Goal: Task Accomplishment & Management: Use online tool/utility

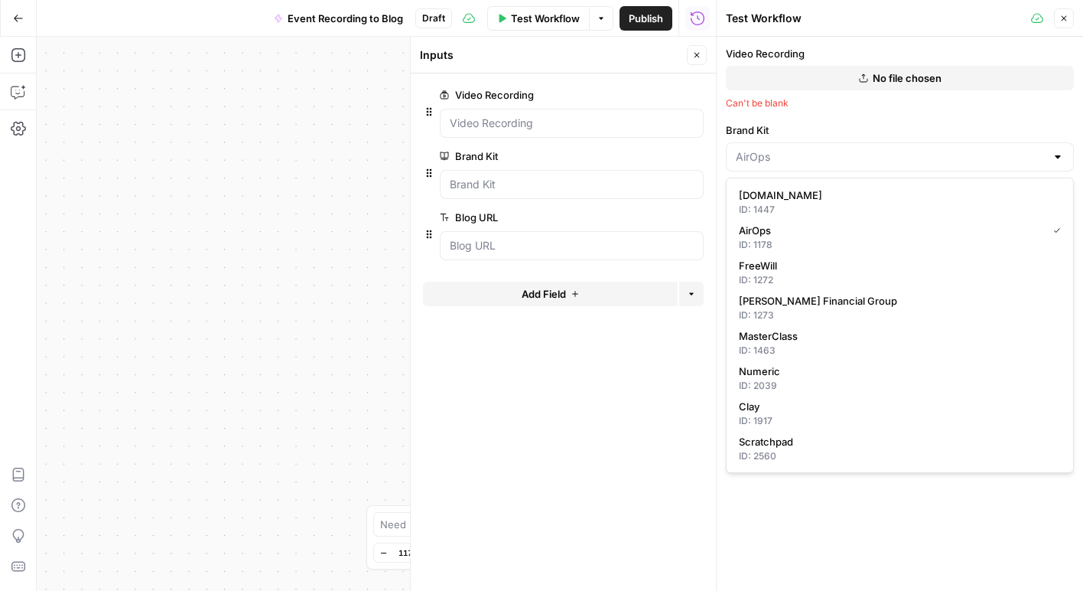
scroll to position [2, 0]
type input "AirOps"
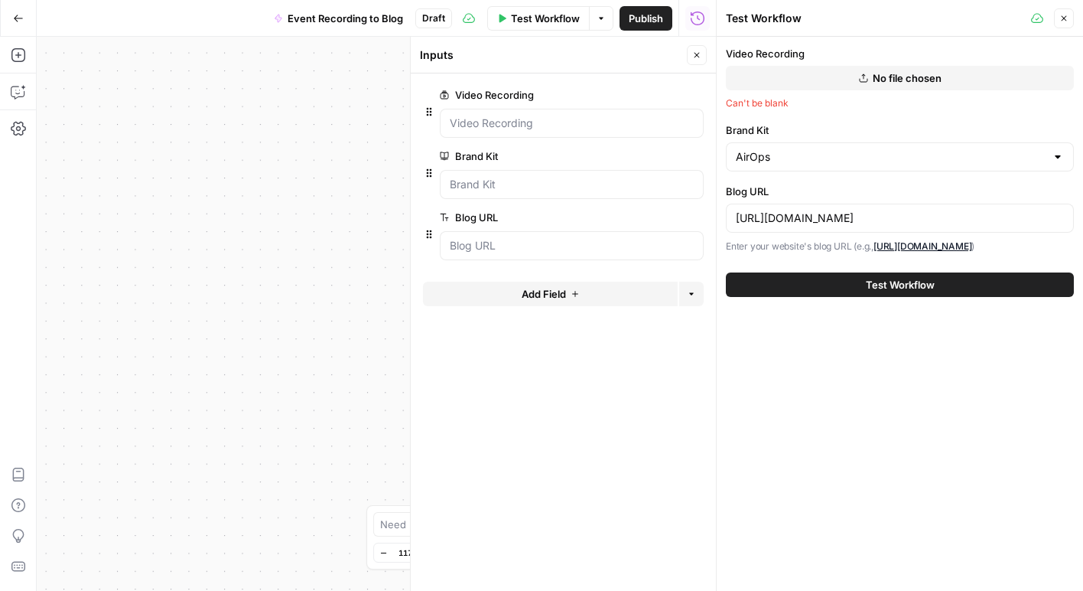
click at [1056, 18] on button "Close" at bounding box center [1064, 18] width 20 height 20
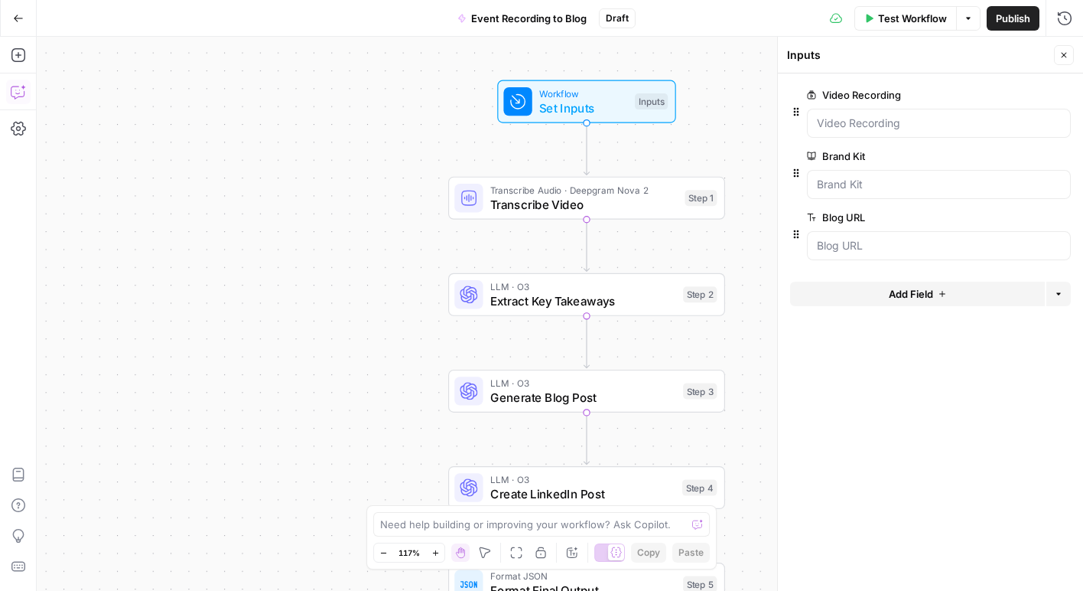
click at [21, 96] on icon "button" at bounding box center [17, 92] width 13 height 12
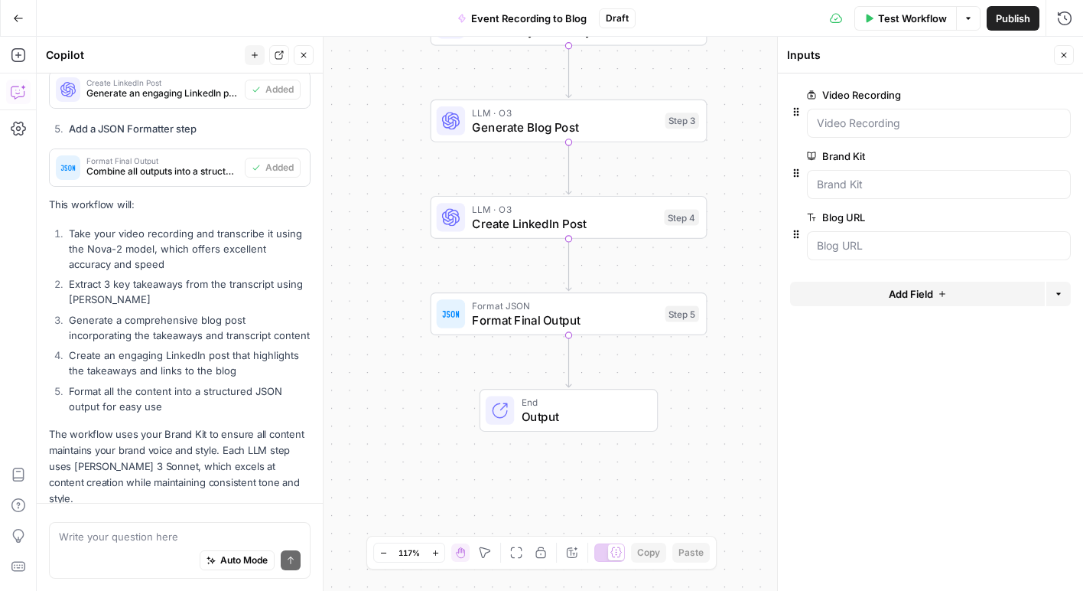
scroll to position [1073, 0]
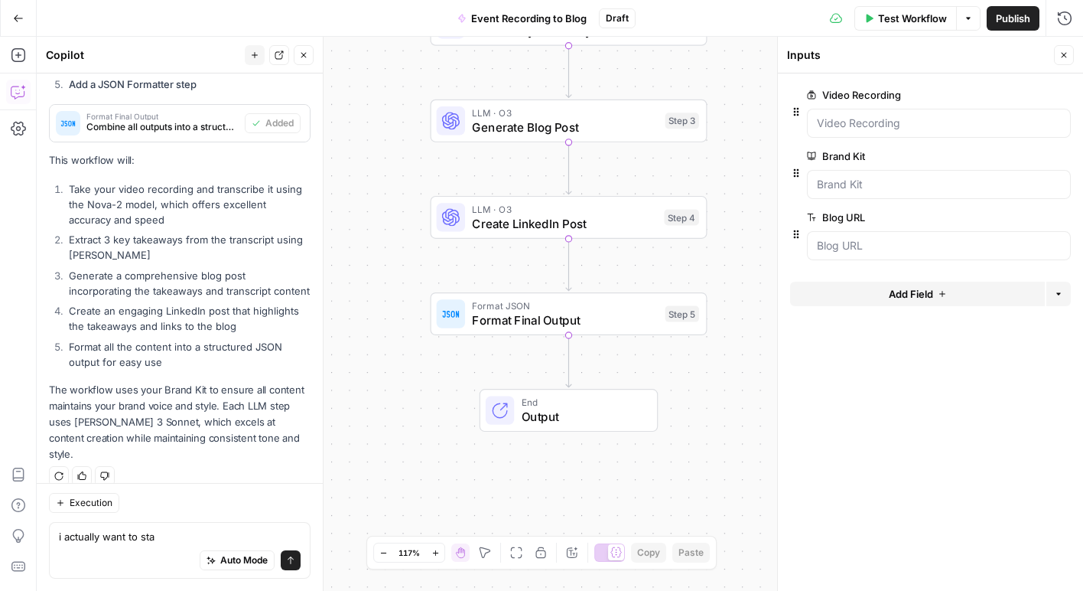
click at [164, 542] on textarea "i actually want to sta" at bounding box center [180, 536] width 242 height 15
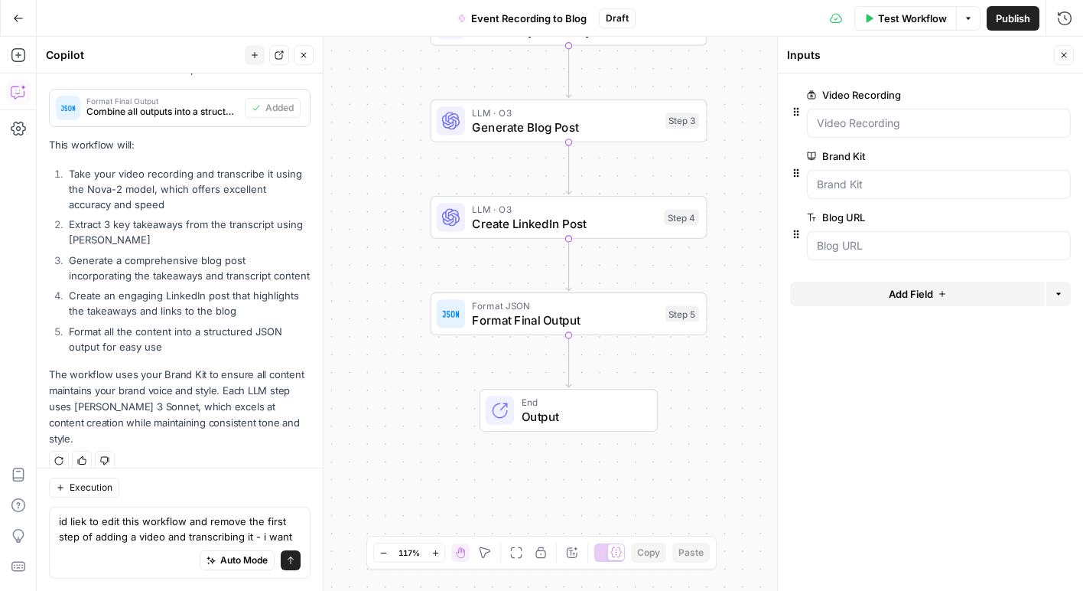
scroll to position [1103, 0]
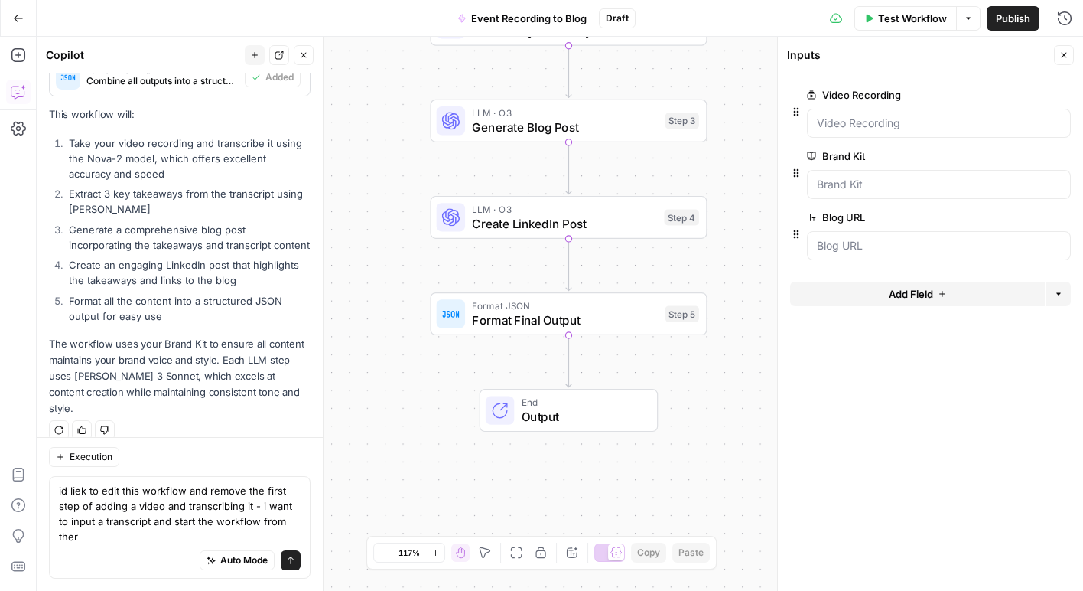
type textarea "id liek to edit this workflow and remove the first step of adding a video and t…"
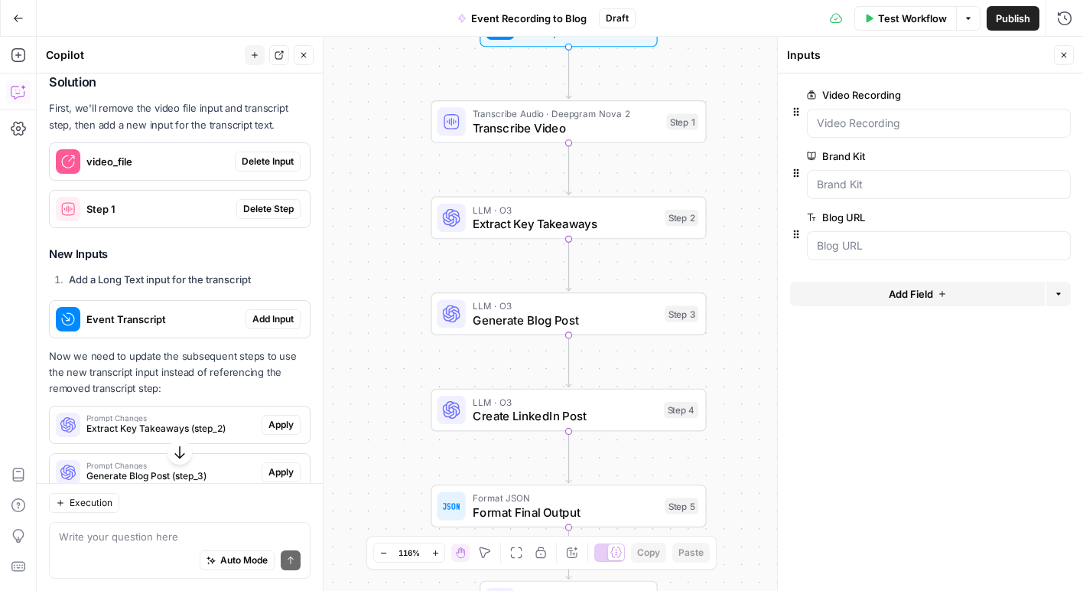
scroll to position [1581, 0]
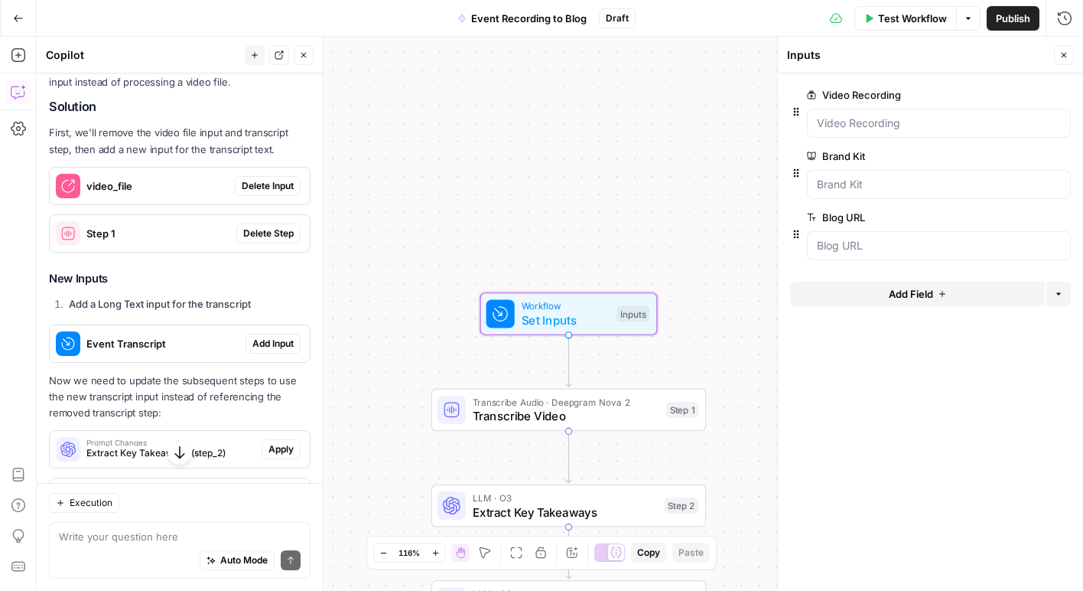
click at [274, 179] on span "Delete Input" at bounding box center [268, 186] width 52 height 14
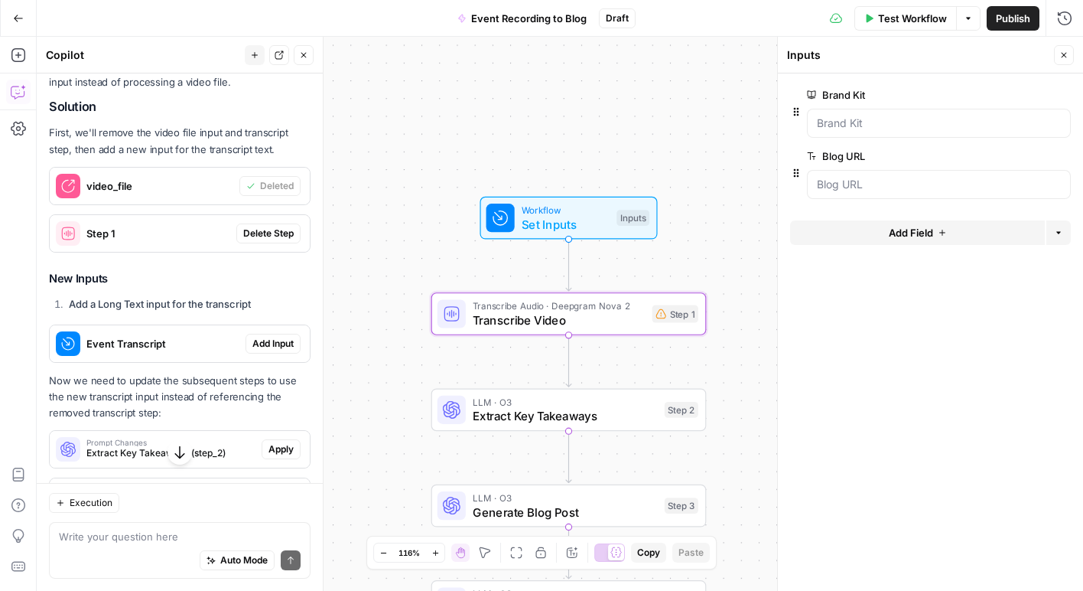
click at [271, 226] on span "Delete Step" at bounding box center [268, 233] width 50 height 14
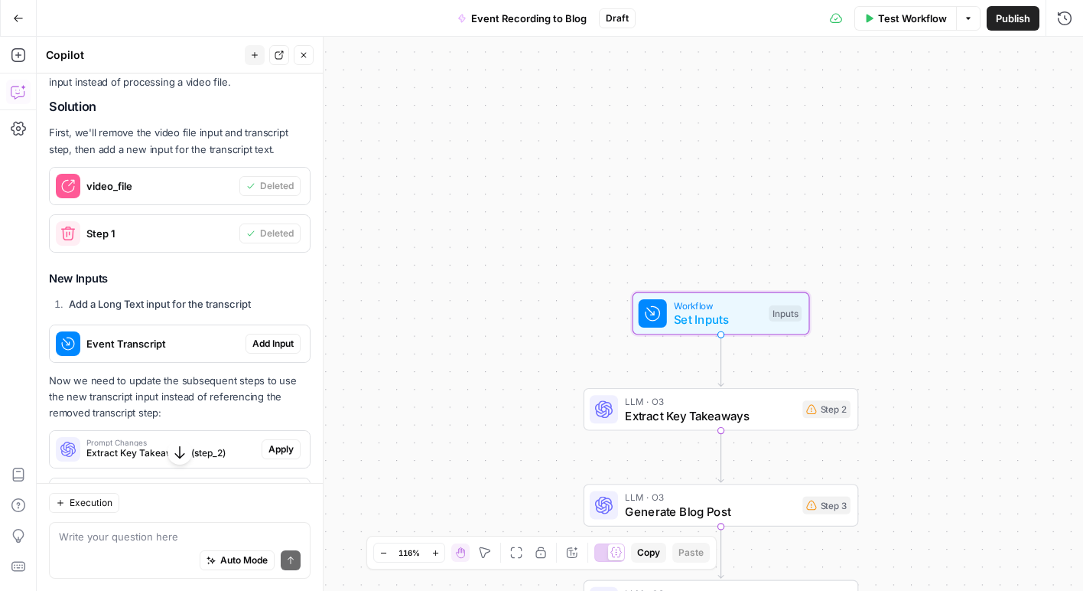
click at [279, 337] on span "Add Input" at bounding box center [272, 344] width 41 height 14
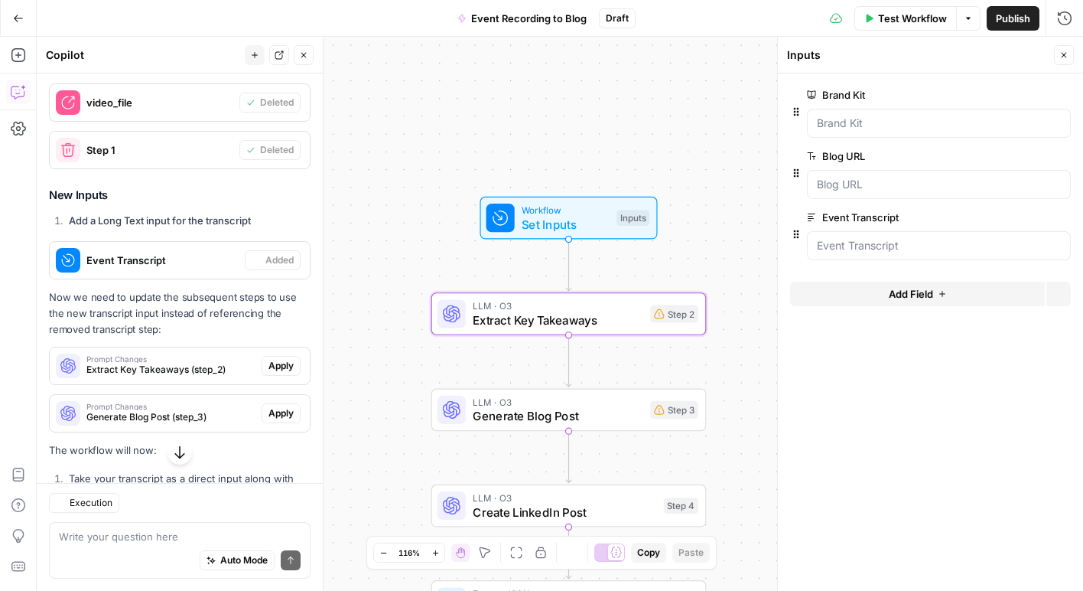
scroll to position [1738, 0]
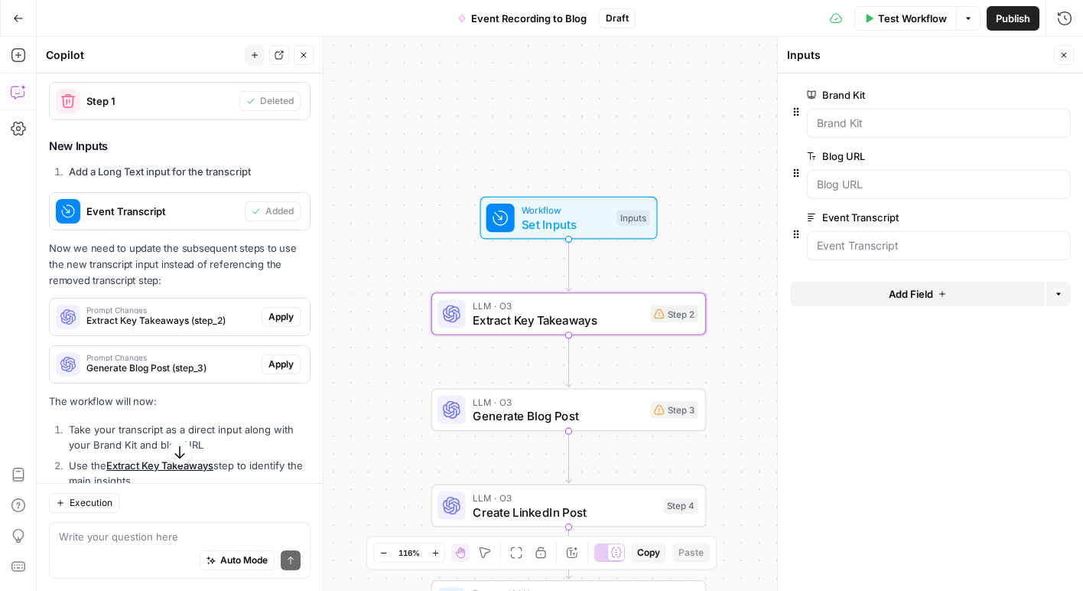
click at [288, 310] on span "Apply" at bounding box center [281, 317] width 25 height 14
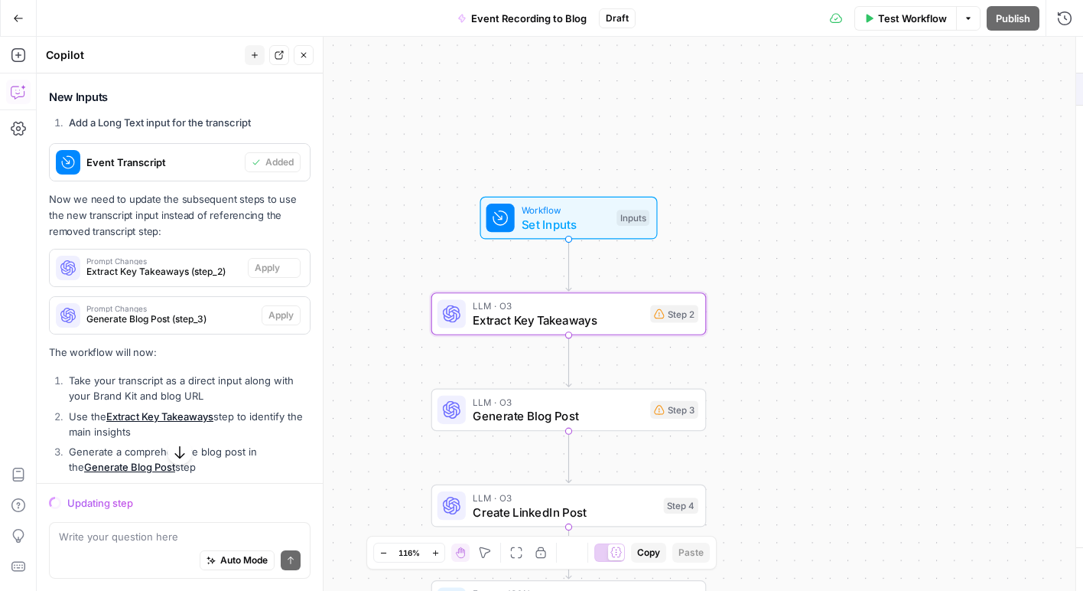
scroll to position [1689, 0]
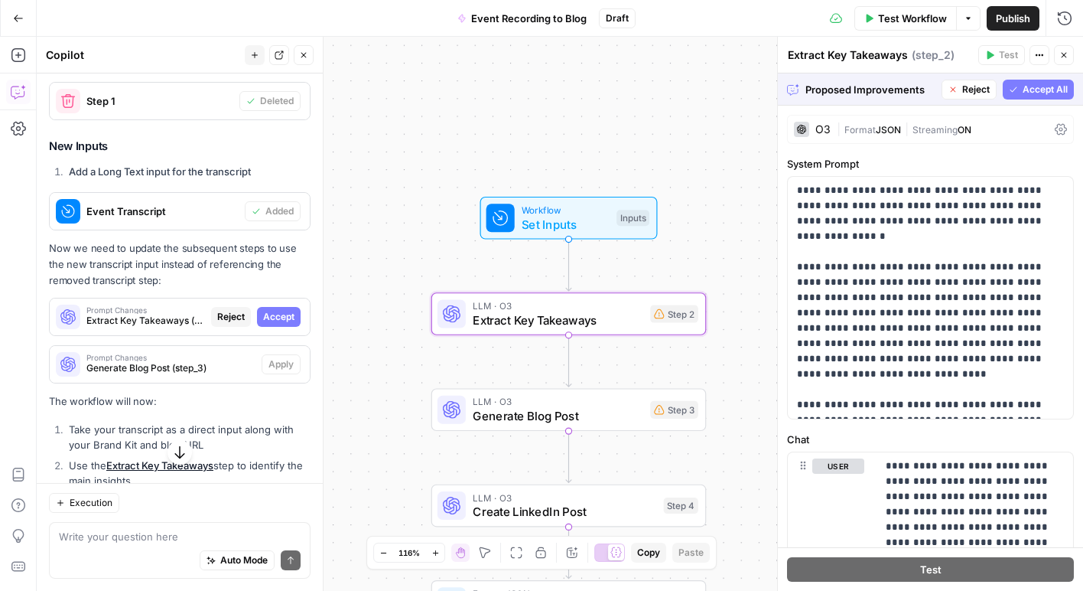
click at [276, 310] on span "Accept" at bounding box center [278, 317] width 31 height 14
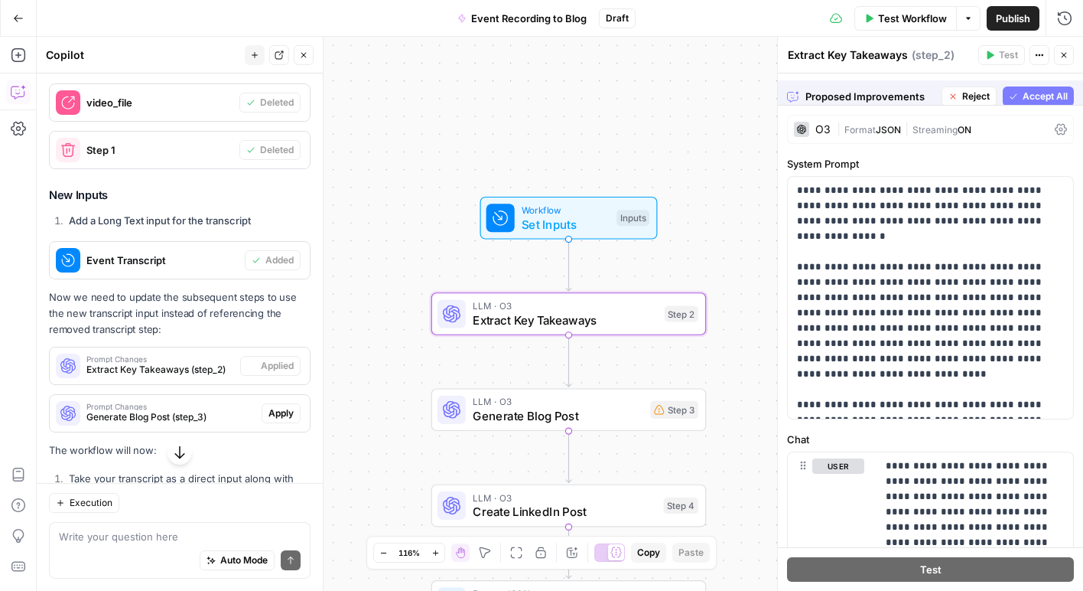
scroll to position [1738, 0]
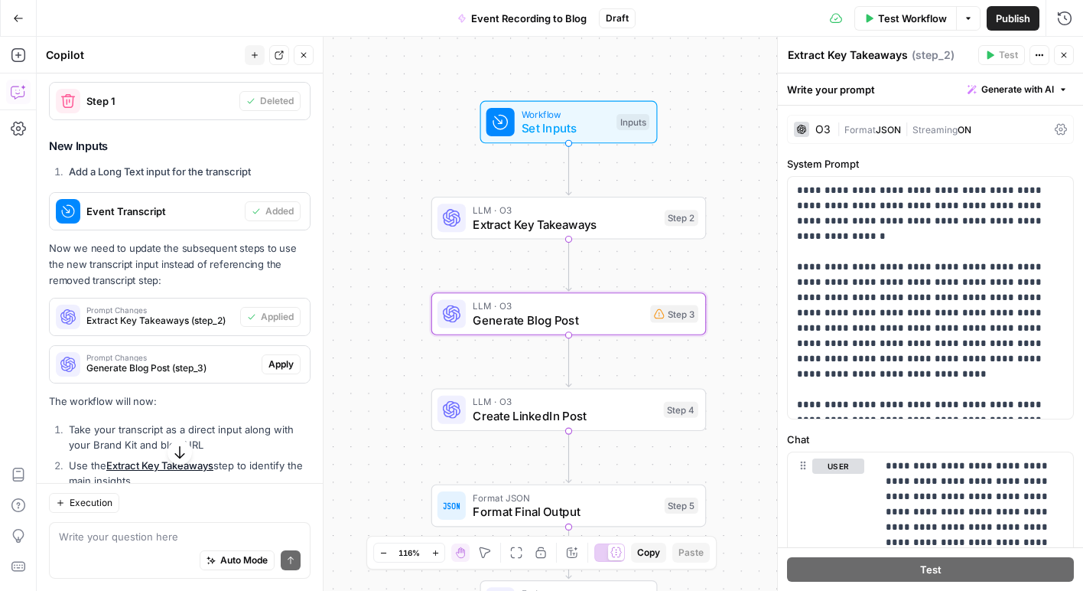
click at [278, 357] on span "Apply" at bounding box center [281, 364] width 25 height 14
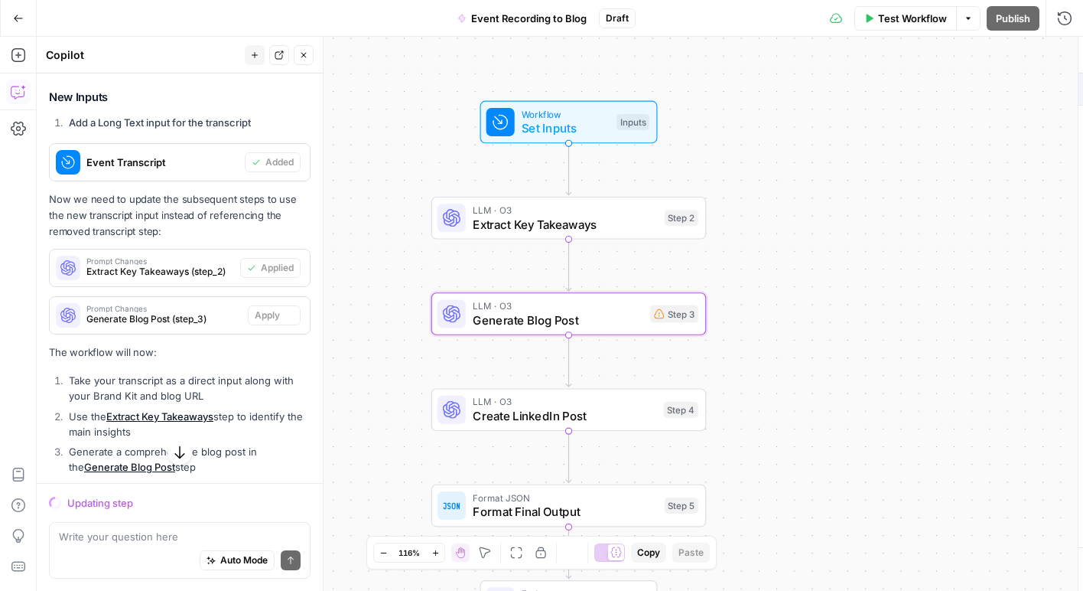
scroll to position [1689, 0]
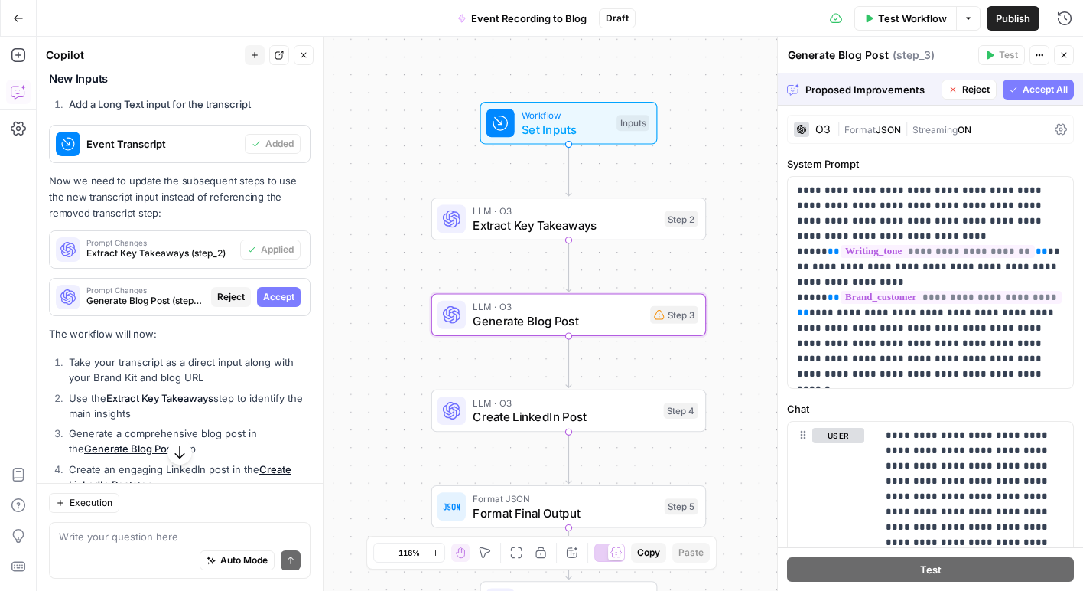
click at [288, 290] on span "Accept" at bounding box center [278, 297] width 31 height 14
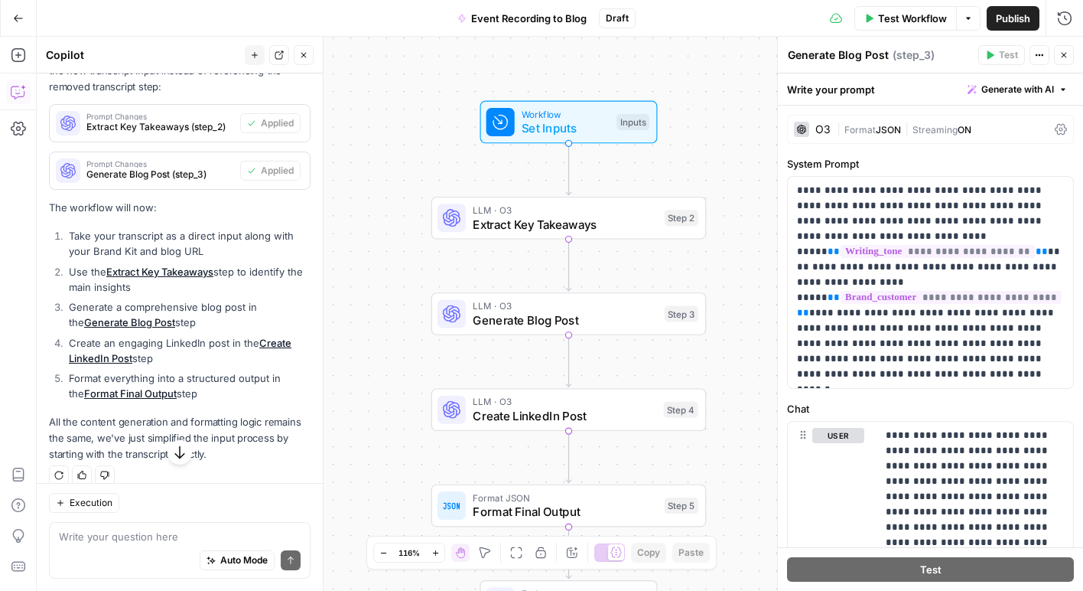
scroll to position [1932, 0]
click at [591, 119] on span "Set Inputs" at bounding box center [566, 128] width 88 height 18
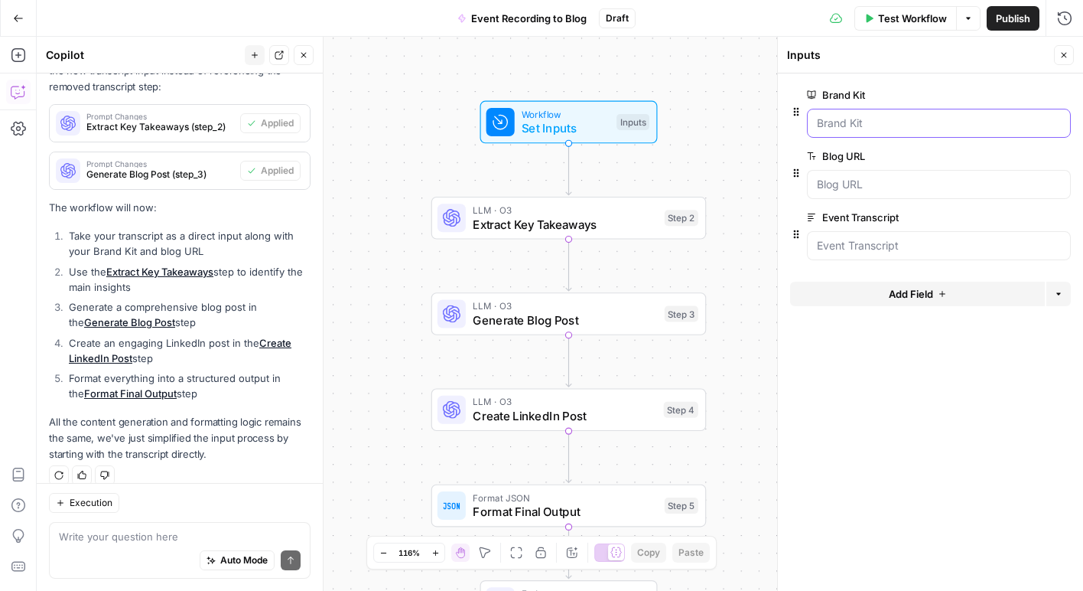
click at [864, 128] on Kit "Brand Kit" at bounding box center [939, 123] width 244 height 15
click at [766, 81] on div "Workflow Set Inputs Inputs LLM · O3 Extract Key Takeaways Step 2 LLM · O3 Gener…" at bounding box center [560, 314] width 1046 height 554
